Goal: Task Accomplishment & Management: Use online tool/utility

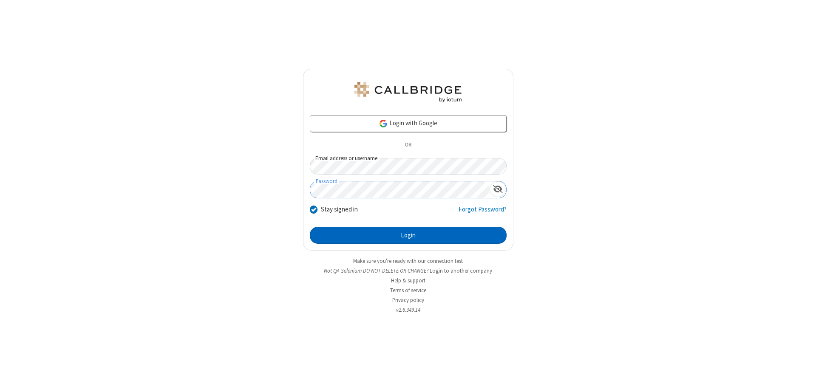
click at [408, 236] on button "Login" at bounding box center [408, 235] width 197 height 17
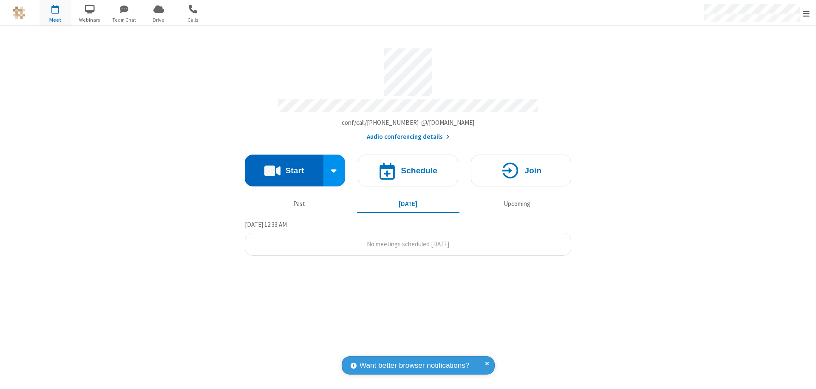
click at [284, 167] on button "Start" at bounding box center [284, 171] width 79 height 32
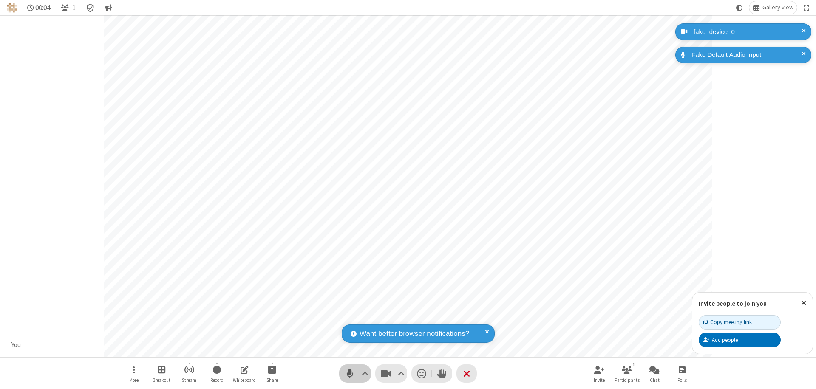
click at [350, 374] on span "Mute (⌘+Shift+A)" at bounding box center [349, 374] width 13 height 12
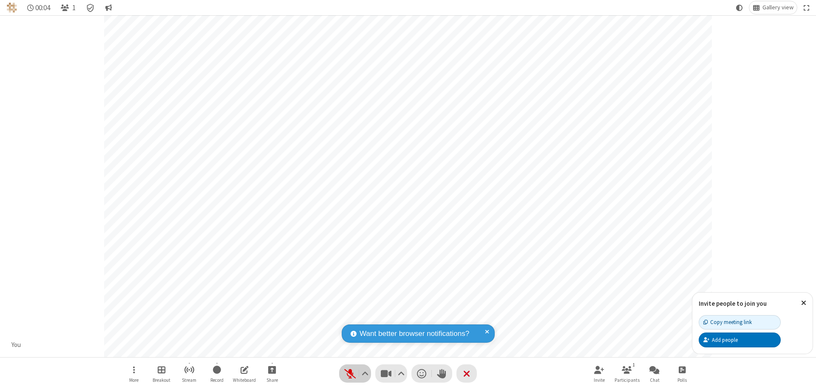
click at [350, 374] on span "Unmute (⌘+Shift+A)" at bounding box center [349, 374] width 13 height 12
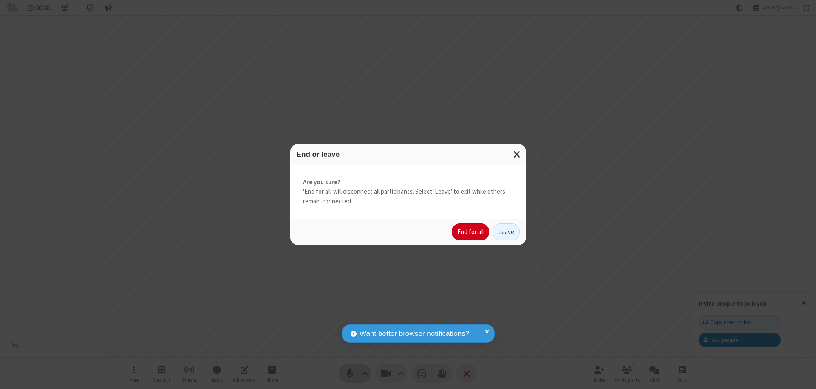
click at [471, 232] on button "End for all" at bounding box center [470, 232] width 37 height 17
